Goal: Information Seeking & Learning: Learn about a topic

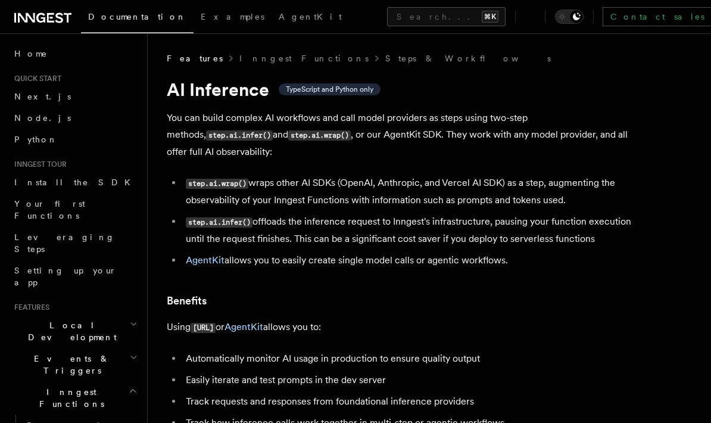
click at [27, 60] on link "Home" at bounding box center [75, 53] width 130 height 21
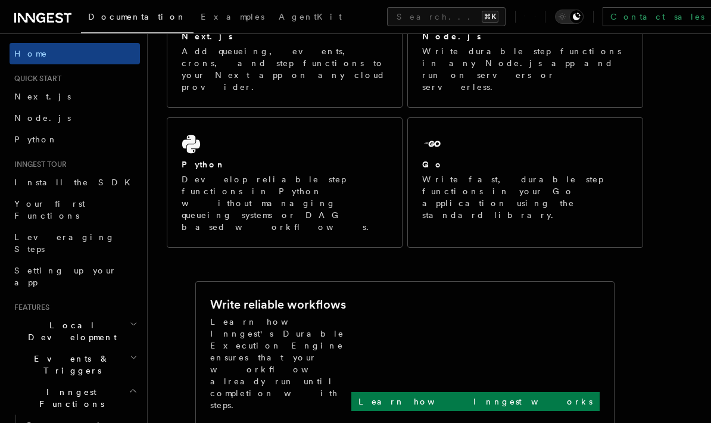
scroll to position [261, 0]
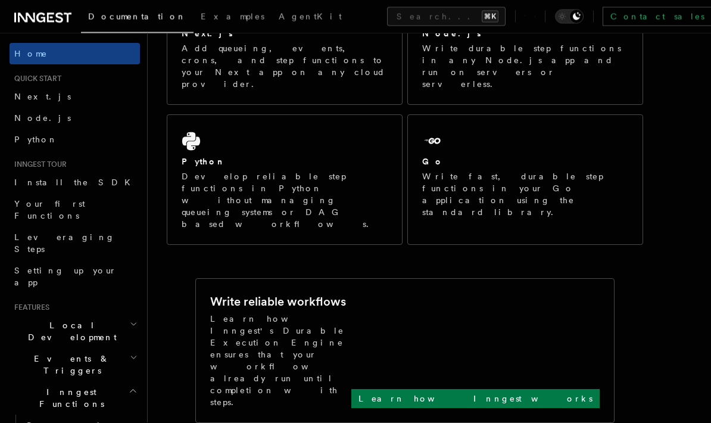
click at [576, 393] on p "Learn how Inngest works" at bounding box center [476, 399] width 234 height 12
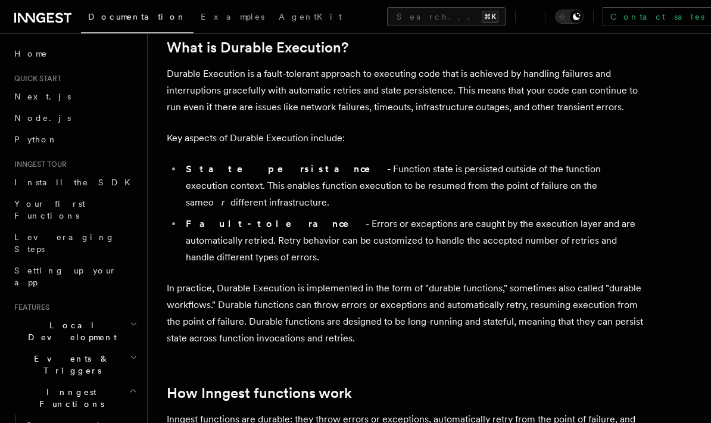
scroll to position [189, 0]
click at [43, 189] on link "Install the SDK" at bounding box center [75, 182] width 130 height 21
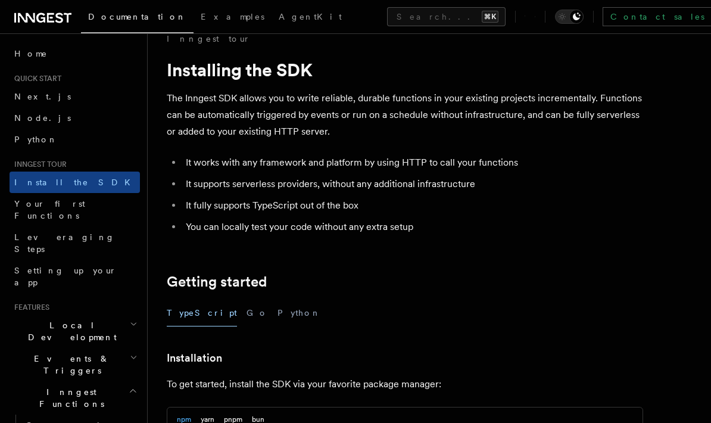
scroll to position [19, 0]
click at [194, 24] on link "Examples" at bounding box center [233, 18] width 78 height 29
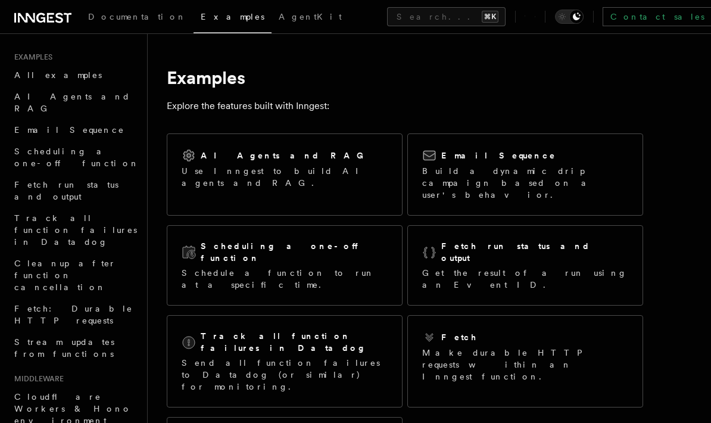
click at [272, 32] on link "AgentKit" at bounding box center [310, 18] width 77 height 29
